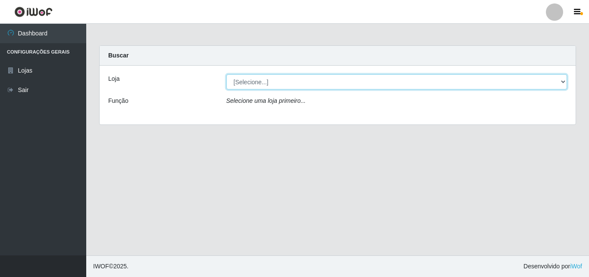
click at [271, 80] on select "[Selecione...] BomQueSó Agreste - Loja 3" at bounding box center [397, 81] width 341 height 15
select select "215"
click at [227, 74] on select "[Selecione...] BomQueSó Agreste - Loja 3" at bounding box center [397, 81] width 341 height 15
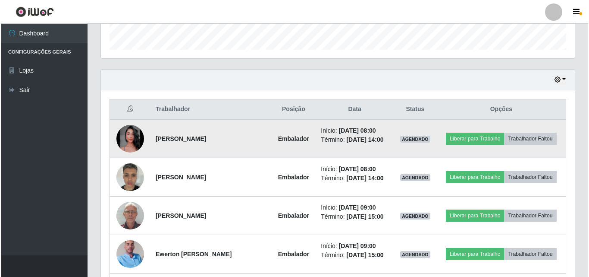
scroll to position [345, 0]
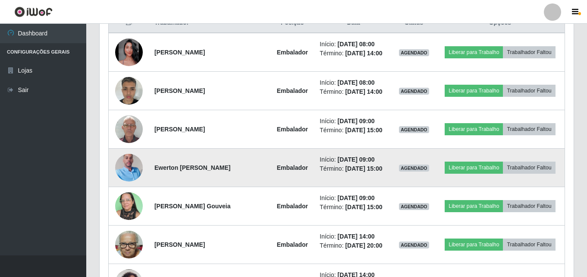
click at [119, 165] on img at bounding box center [129, 167] width 28 height 49
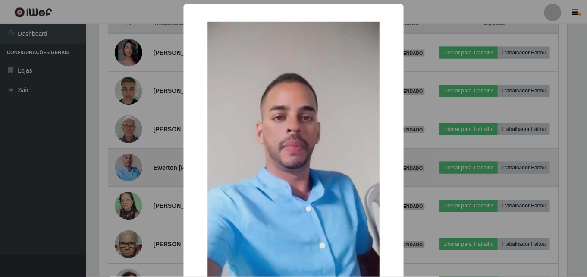
scroll to position [179, 470]
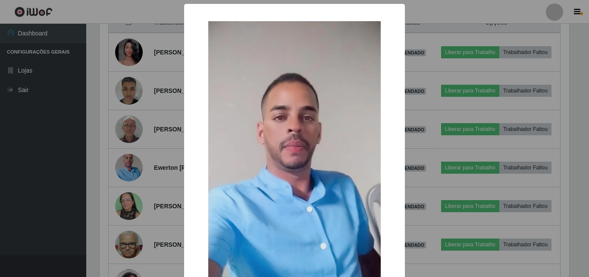
click at [139, 165] on div "× OK Cancel" at bounding box center [294, 138] width 589 height 277
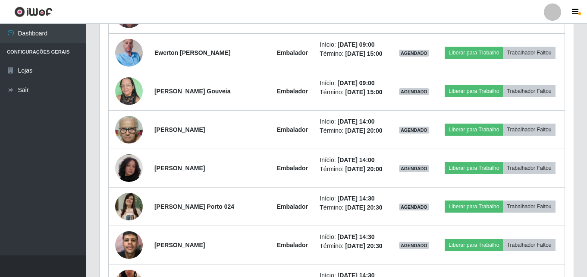
scroll to position [527, 0]
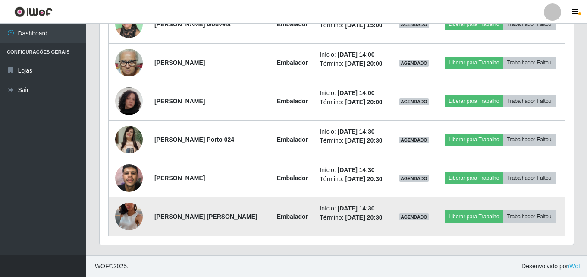
click at [129, 218] on img at bounding box center [129, 216] width 28 height 49
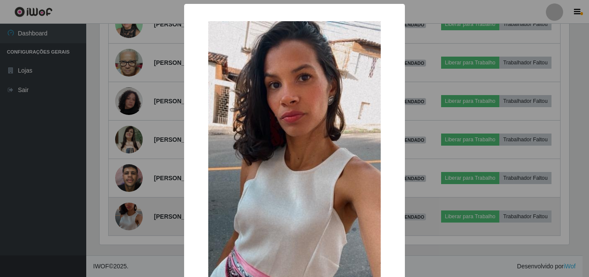
click at [129, 218] on div "× OK Cancel" at bounding box center [294, 138] width 589 height 277
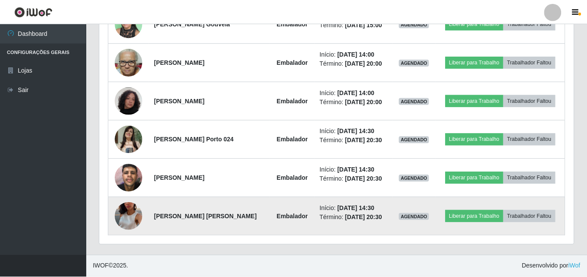
scroll to position [179, 474]
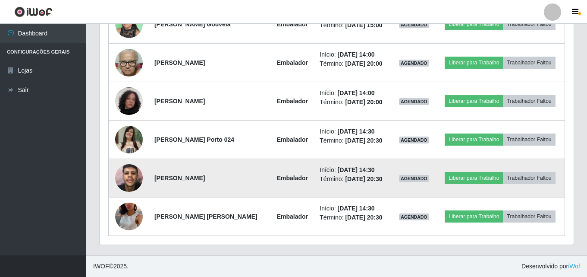
click at [127, 174] on img at bounding box center [129, 177] width 28 height 37
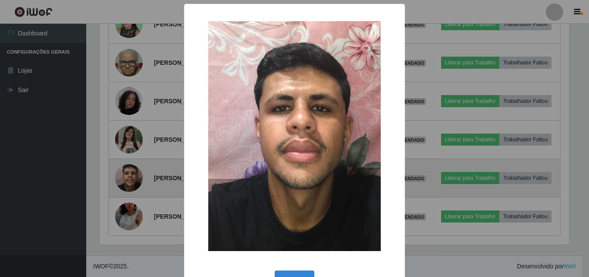
click at [127, 174] on div "× OK Cancel" at bounding box center [294, 138] width 589 height 277
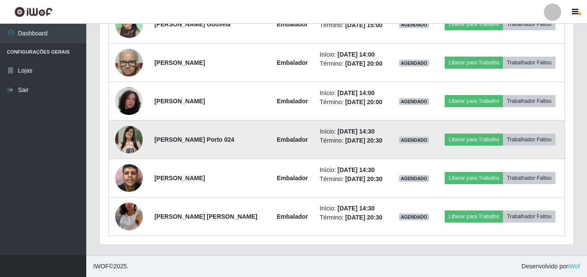
scroll to position [179, 474]
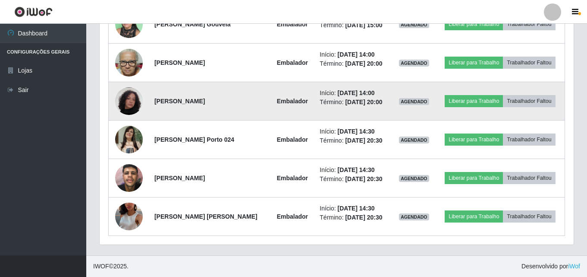
click at [130, 98] on img at bounding box center [129, 101] width 28 height 28
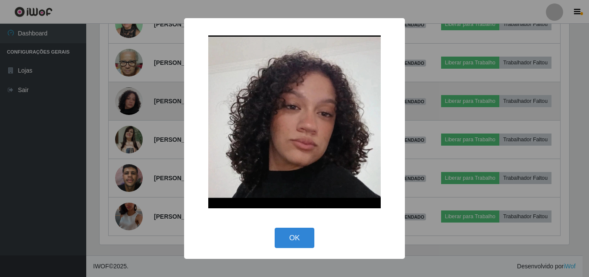
click at [130, 98] on div "× OK Cancel" at bounding box center [294, 138] width 589 height 277
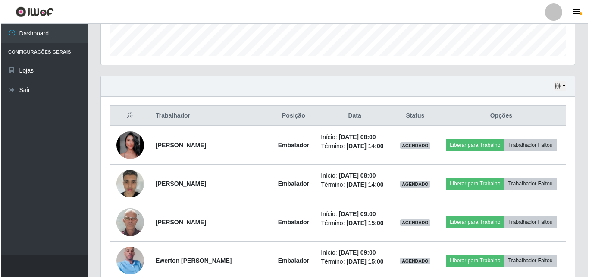
scroll to position [268, 0]
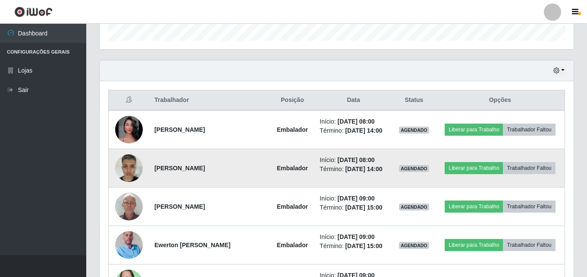
click at [127, 170] on img at bounding box center [129, 167] width 28 height 37
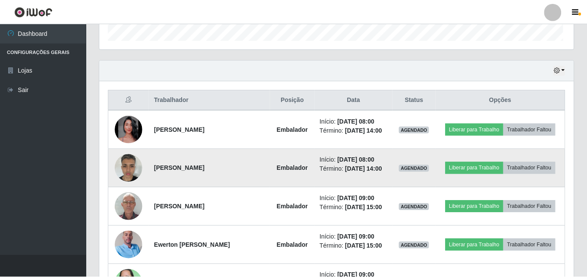
scroll to position [179, 470]
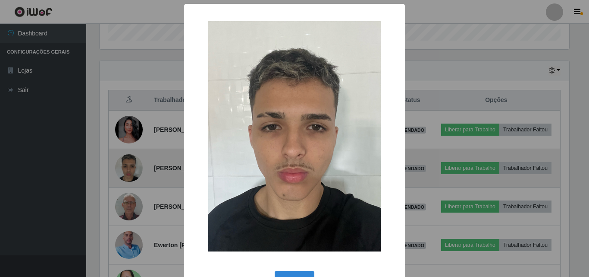
click at [127, 170] on div "× OK Cancel" at bounding box center [294, 138] width 589 height 277
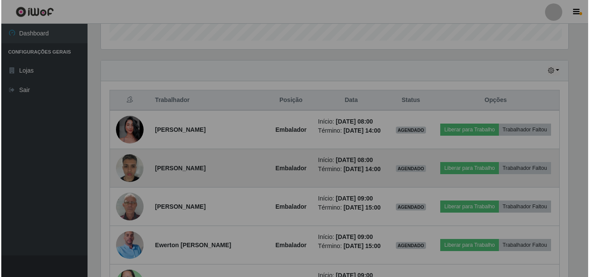
scroll to position [179, 474]
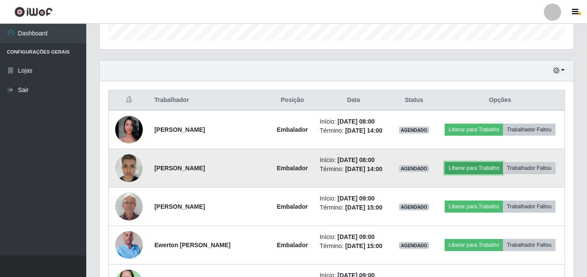
click at [486, 167] on button "Liberar para Trabalho" at bounding box center [474, 168] width 58 height 12
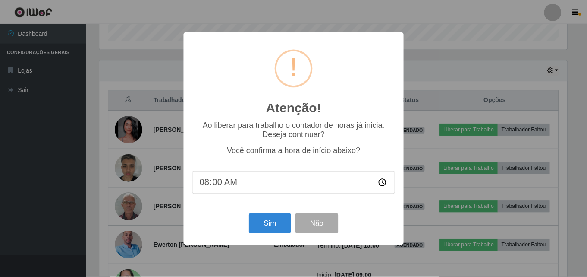
scroll to position [179, 470]
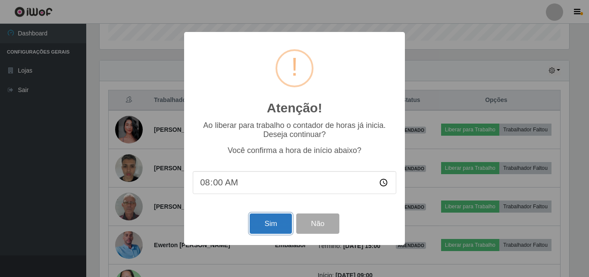
click at [292, 227] on button "Sim" at bounding box center [271, 223] width 42 height 20
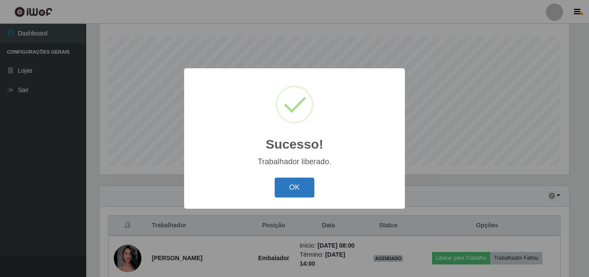
click at [305, 189] on button "OK" at bounding box center [295, 187] width 40 height 20
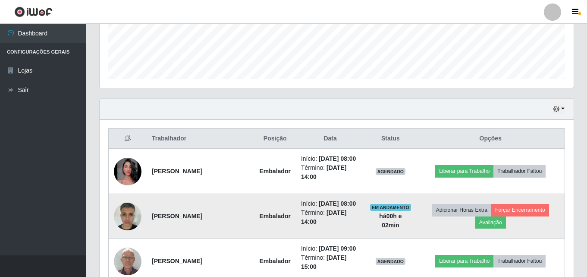
scroll to position [315, 0]
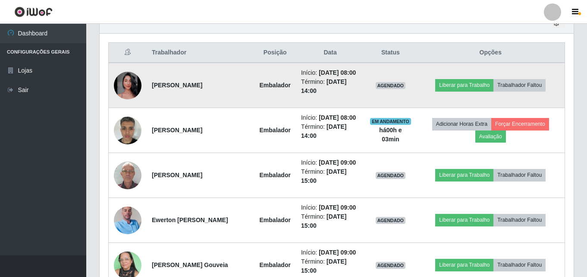
click at [121, 87] on img at bounding box center [128, 86] width 28 height 28
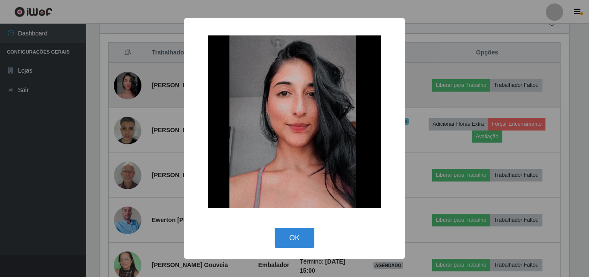
click at [121, 87] on div "× OK Cancel" at bounding box center [294, 138] width 589 height 277
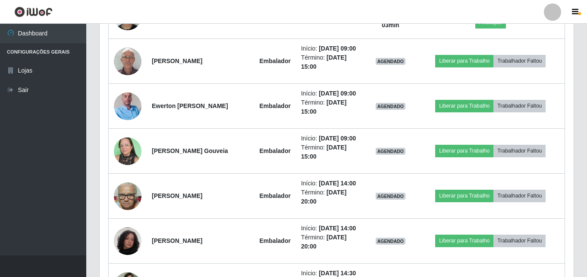
scroll to position [445, 0]
